Goal: Navigation & Orientation: Find specific page/section

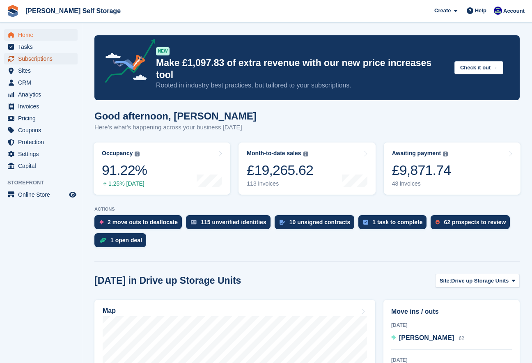
click at [27, 59] on span "Subscriptions" at bounding box center [42, 58] width 49 height 11
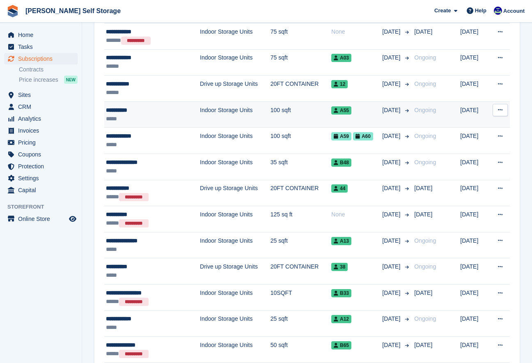
scroll to position [354, 0]
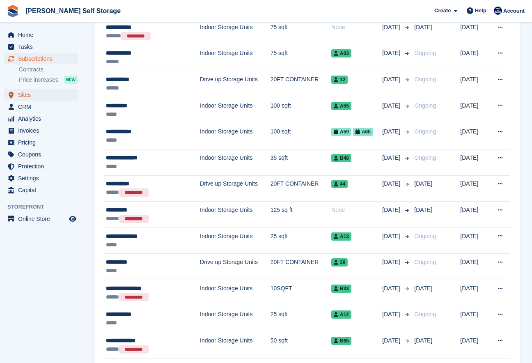
click at [25, 95] on span "Sites" at bounding box center [42, 94] width 49 height 11
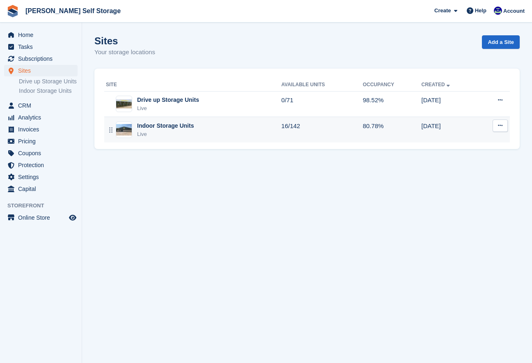
click at [123, 133] on img at bounding box center [124, 130] width 16 height 12
